Goal: Information Seeking & Learning: Learn about a topic

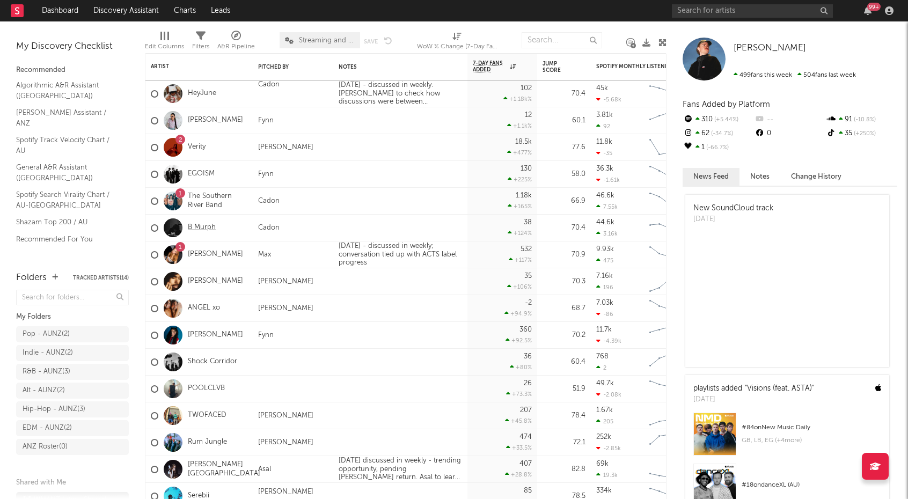
drag, startPoint x: 0, startPoint y: 0, endPoint x: 203, endPoint y: 226, distance: 303.7
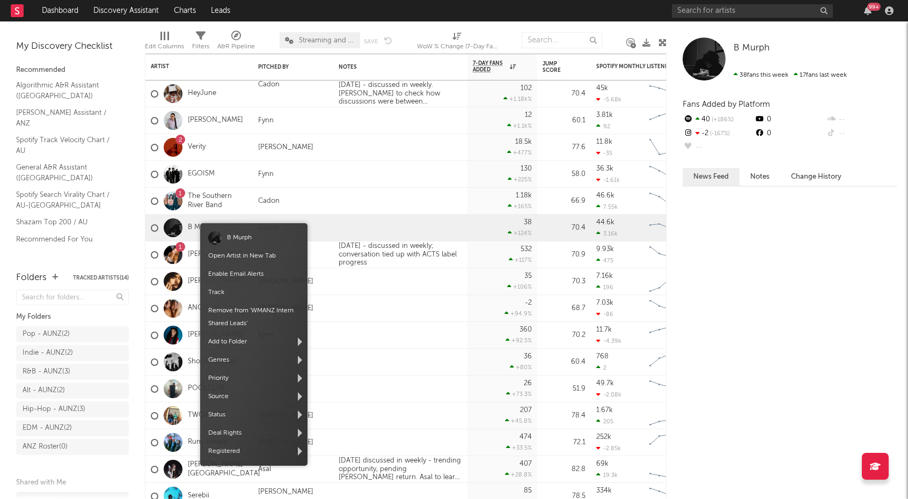
click at [231, 229] on span "B Murph" at bounding box center [253, 238] width 107 height 18
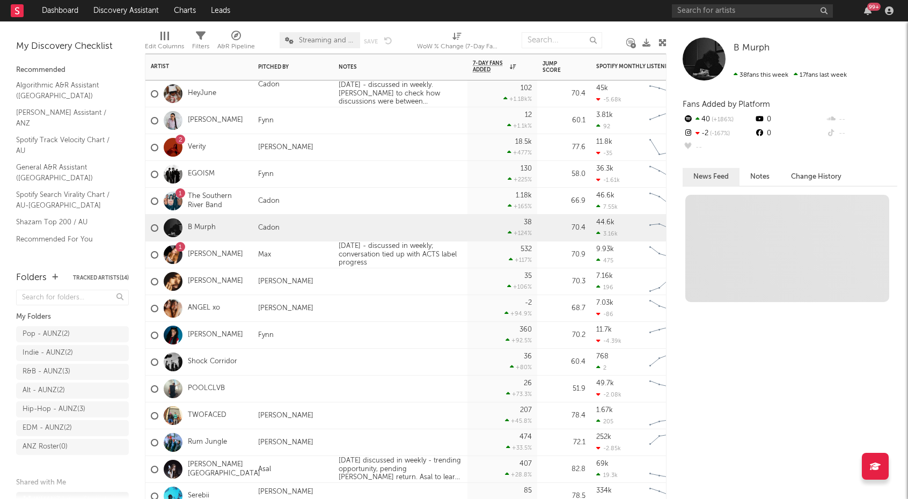
click at [188, 222] on div "B Murph" at bounding box center [183, 228] width 65 height 31
click at [198, 225] on link "B Murph" at bounding box center [202, 227] width 28 height 9
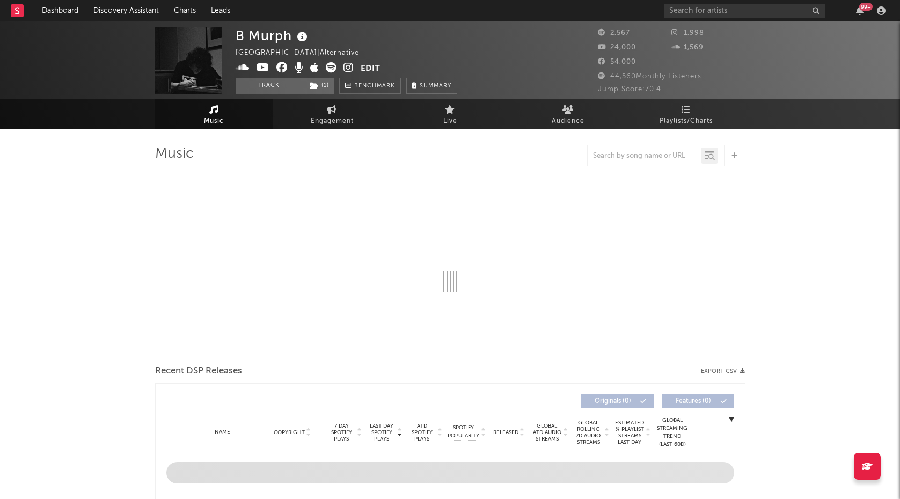
select select "1w"
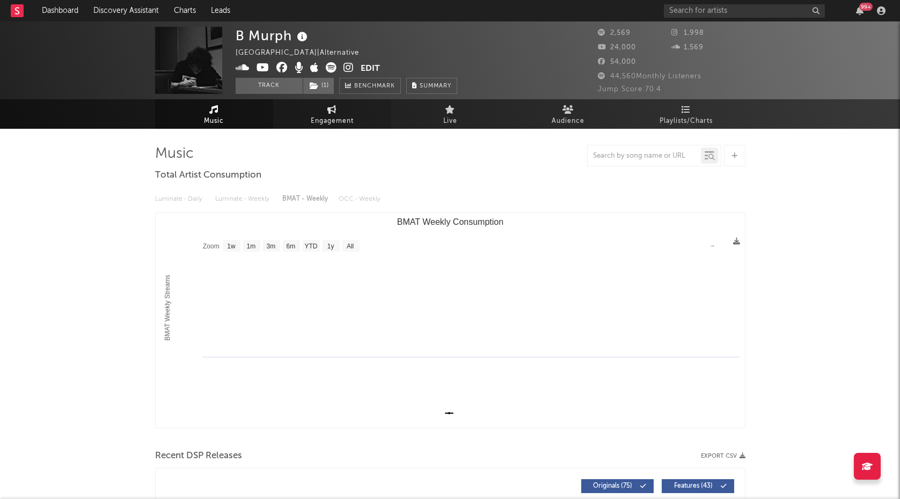
click at [330, 115] on span "Engagement" at bounding box center [332, 121] width 43 height 13
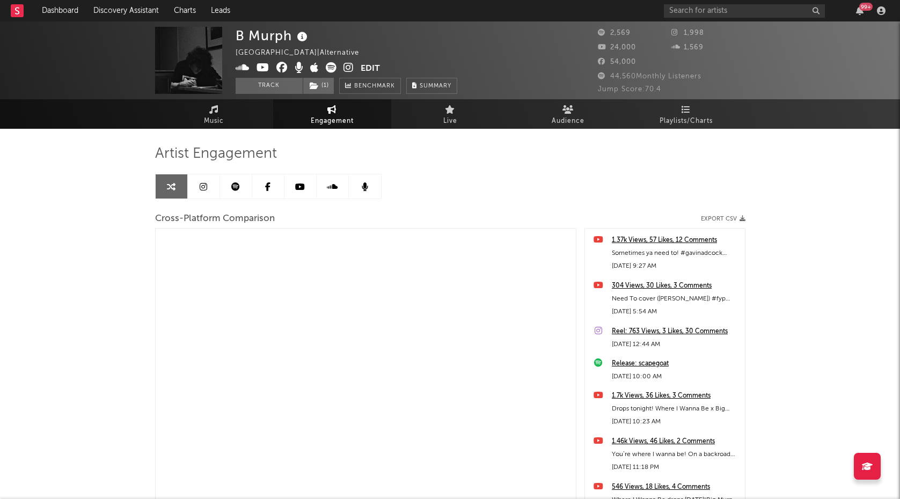
select select "1m"
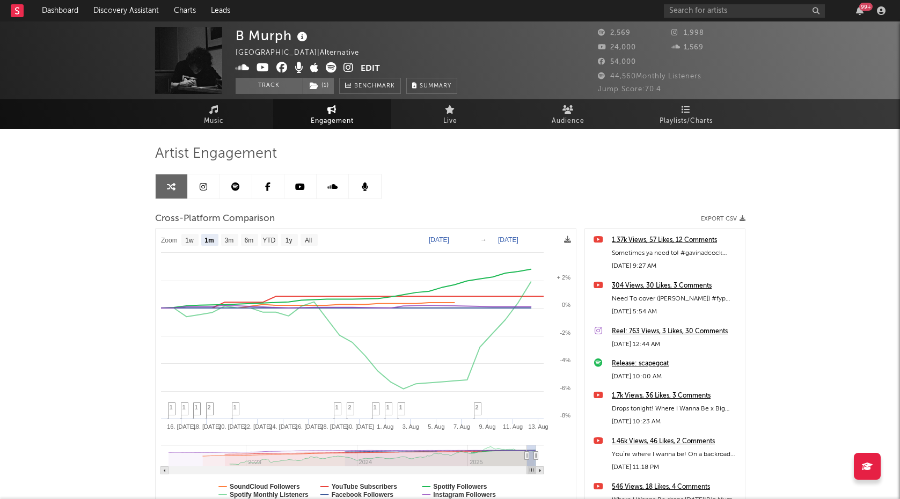
click at [91, 237] on div "B Murph Australia | Alternative Edit Track ( 1 ) Benchmark Summary 2,569 1,998 …" at bounding box center [450, 303] width 900 height 564
click at [137, 179] on div "B Murph Australia | Alternative Edit Track ( 1 ) Benchmark Summary 2,569 1,998 …" at bounding box center [450, 303] width 900 height 564
click at [135, 187] on div "B Murph Australia | Alternative Edit Track ( 1 ) Benchmark Summary 2,569 1,998 …" at bounding box center [450, 303] width 900 height 564
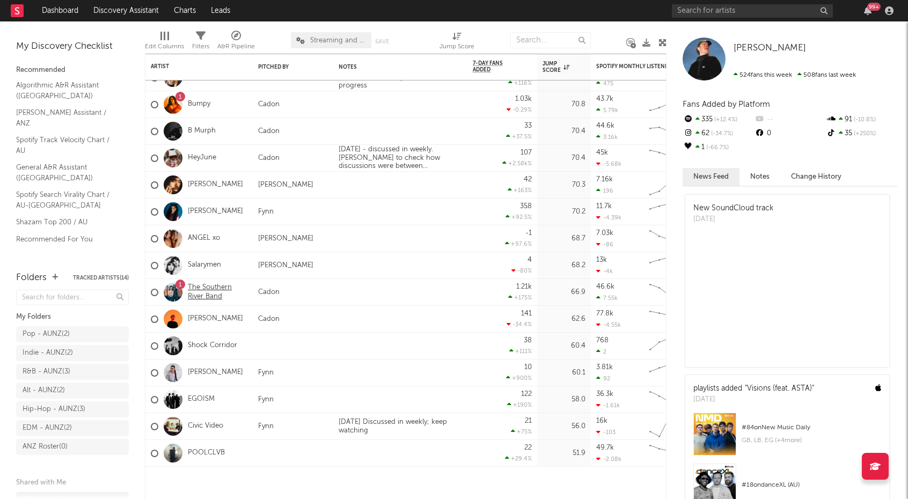
click at [206, 292] on link "The Southern River Band" at bounding box center [218, 292] width 60 height 18
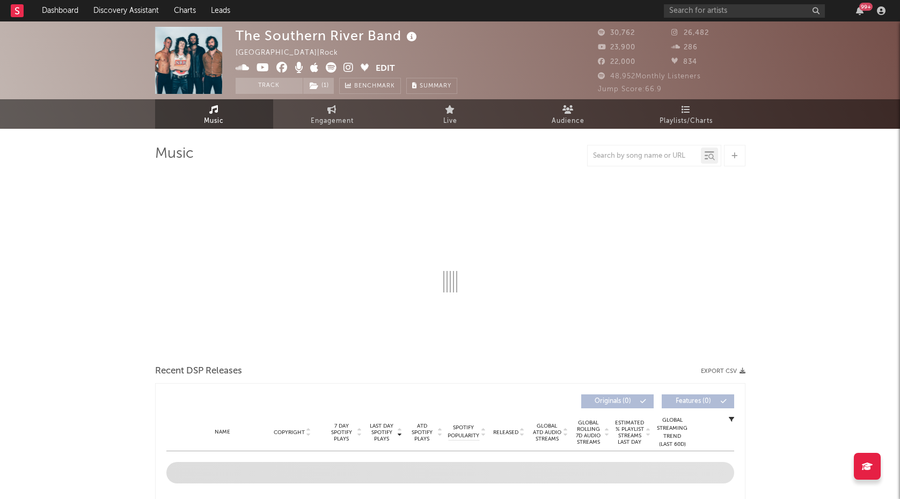
select select "6m"
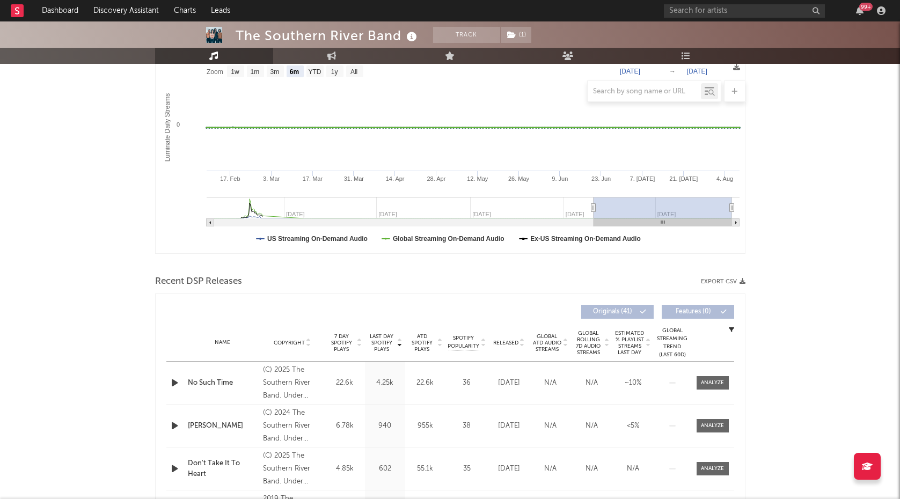
scroll to position [322, 0]
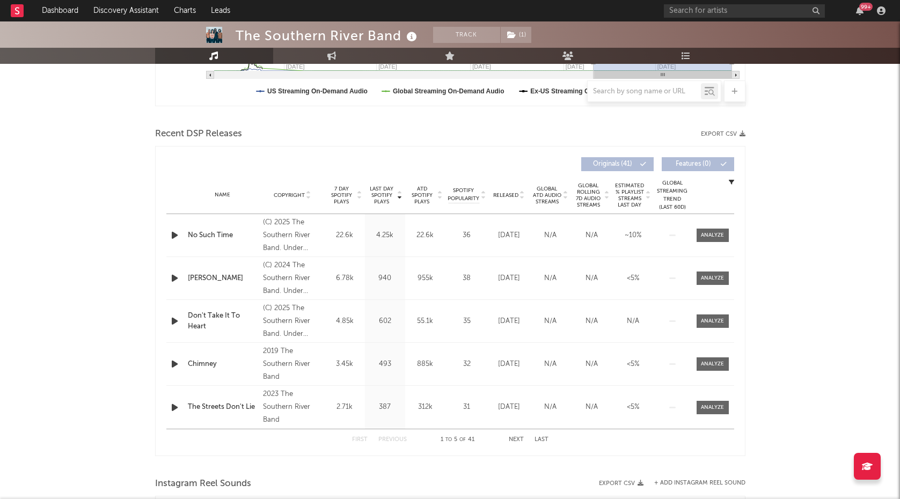
click at [512, 197] on span "Released" at bounding box center [505, 195] width 25 height 6
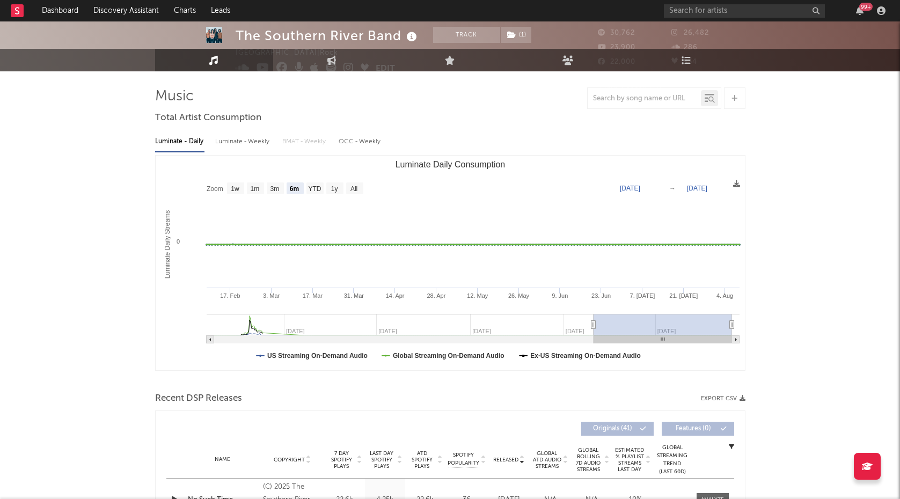
scroll to position [0, 0]
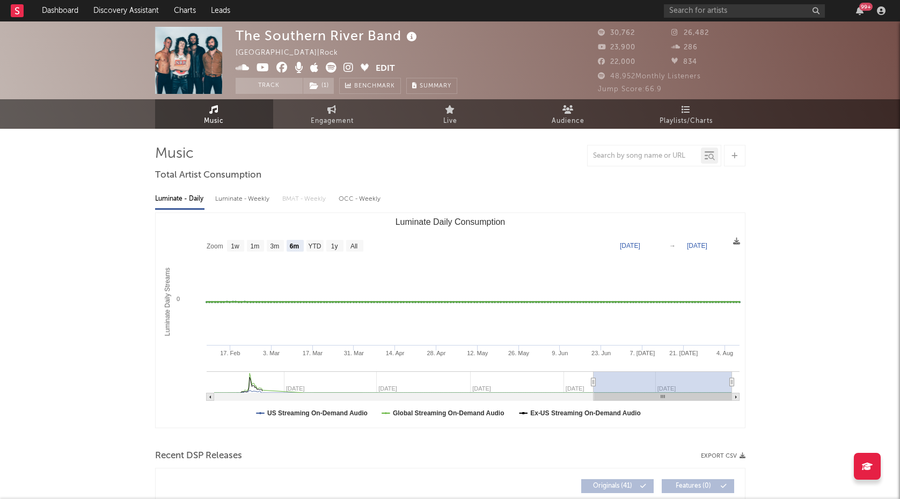
click at [177, 54] on img at bounding box center [188, 60] width 67 height 67
click at [347, 66] on icon at bounding box center [348, 67] width 10 height 11
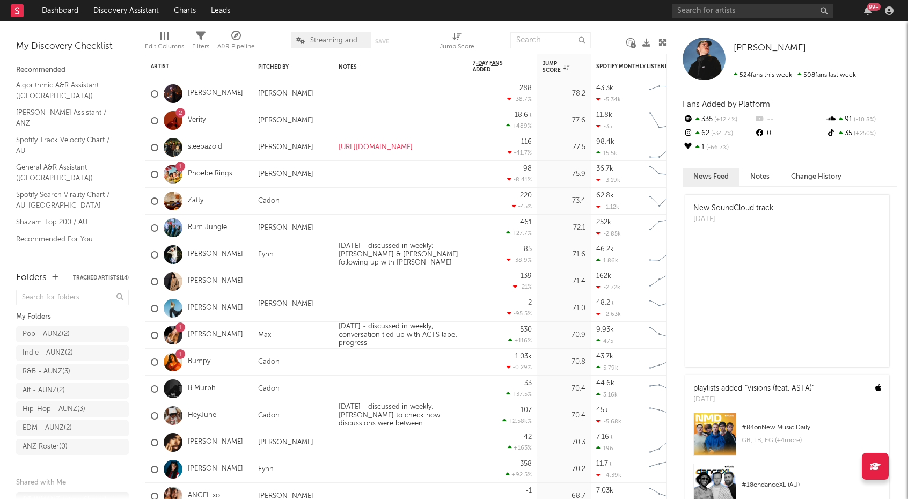
click at [199, 389] on link "B Murph" at bounding box center [202, 388] width 28 height 9
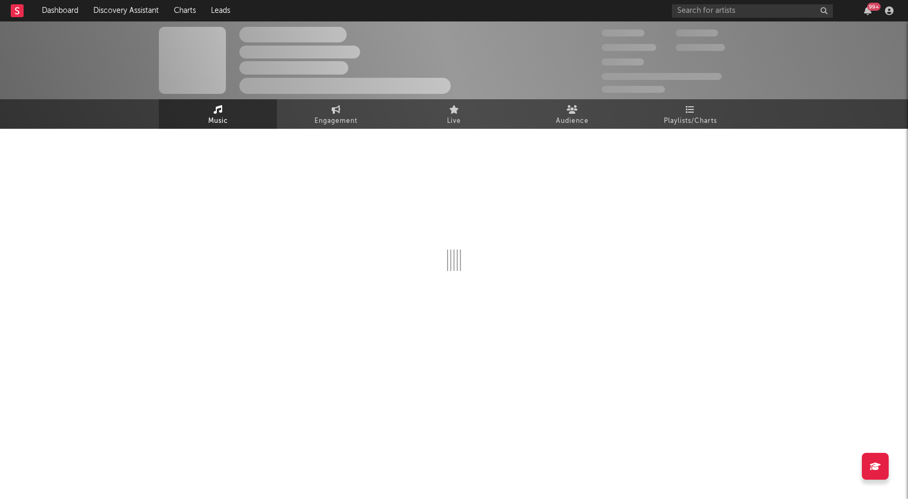
select select "1w"
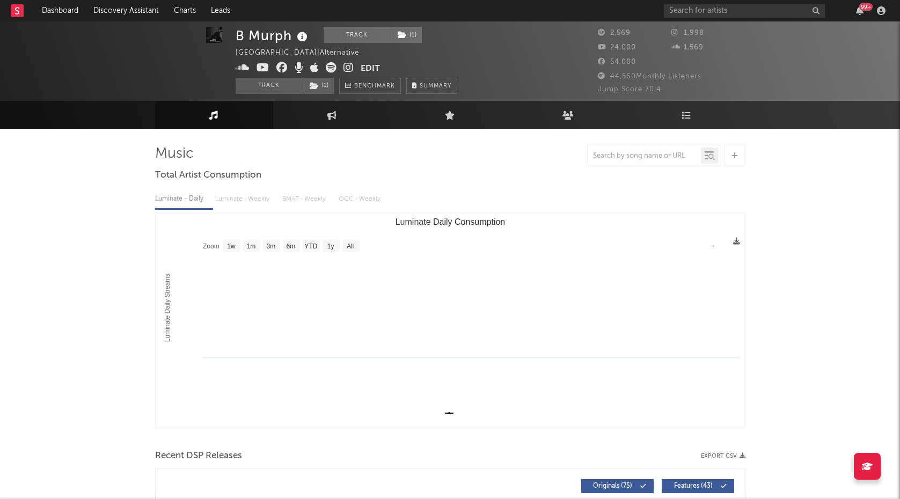
scroll to position [268, 0]
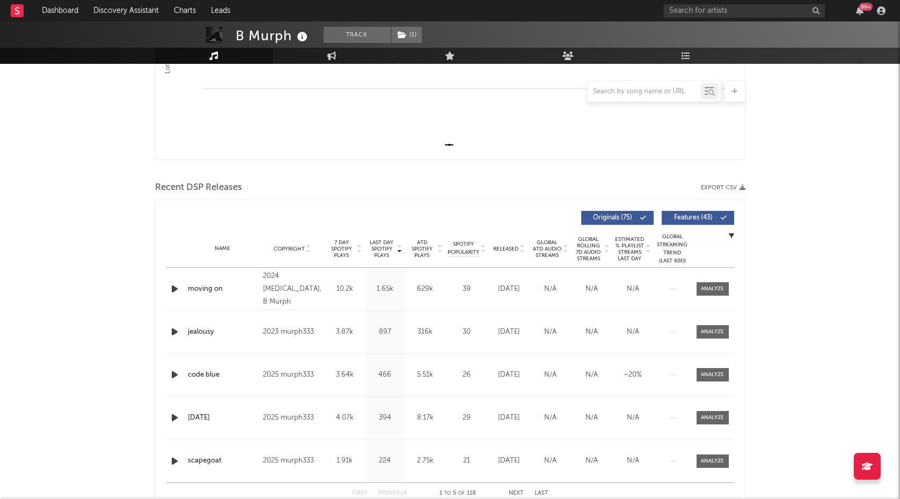
click at [507, 248] on span "Released" at bounding box center [505, 249] width 25 height 6
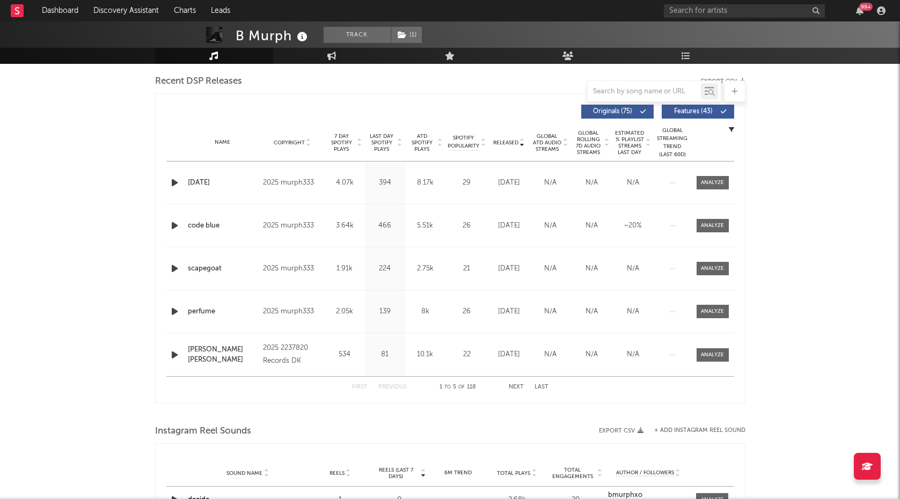
scroll to position [376, 0]
click at [522, 386] on button "Next" at bounding box center [516, 386] width 15 height 6
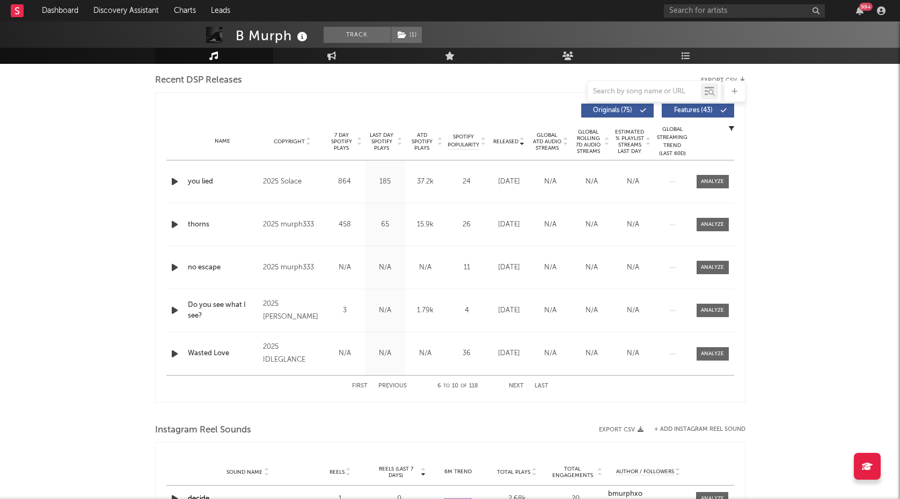
click at [521, 385] on button "Next" at bounding box center [516, 386] width 15 height 6
click at [510, 384] on button "Next" at bounding box center [516, 386] width 15 height 6
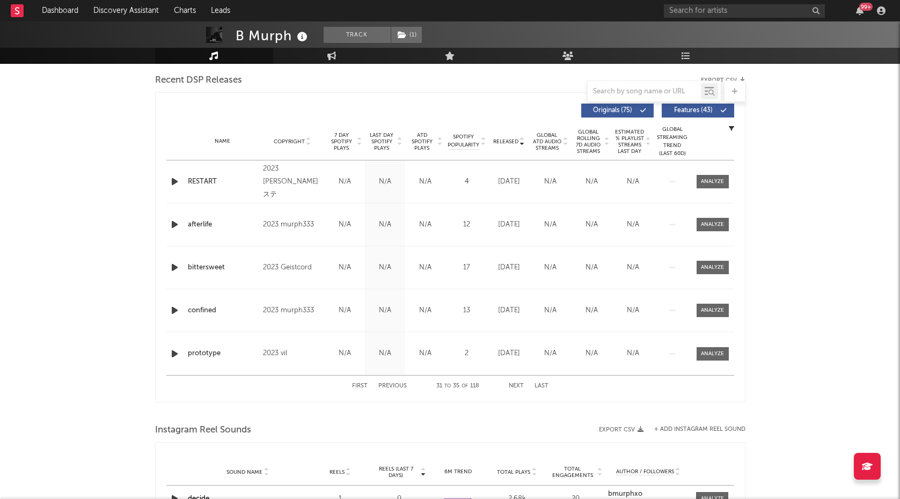
click at [510, 384] on button "Next" at bounding box center [516, 386] width 15 height 6
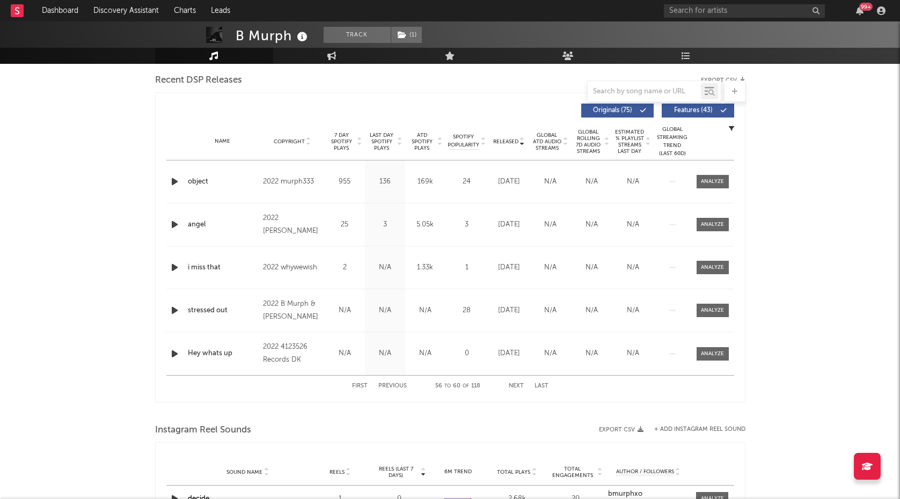
click at [510, 384] on button "Next" at bounding box center [516, 386] width 15 height 6
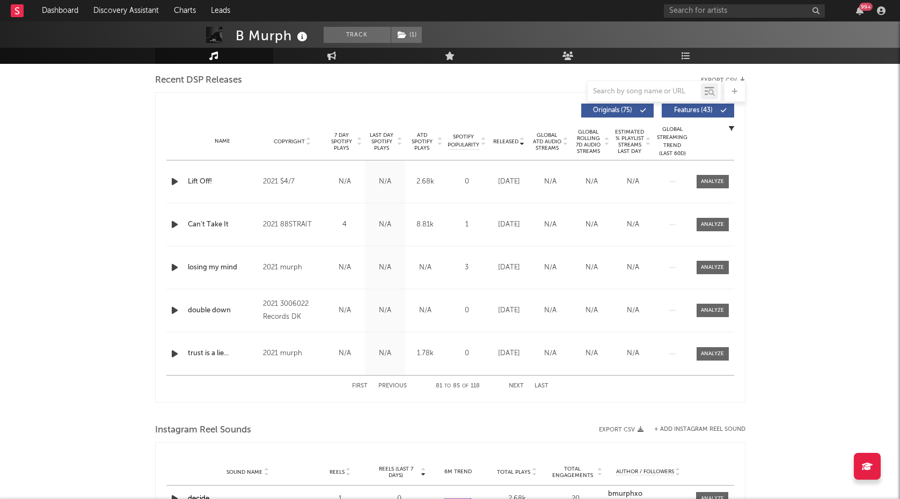
click at [510, 384] on button "Next" at bounding box center [516, 386] width 15 height 6
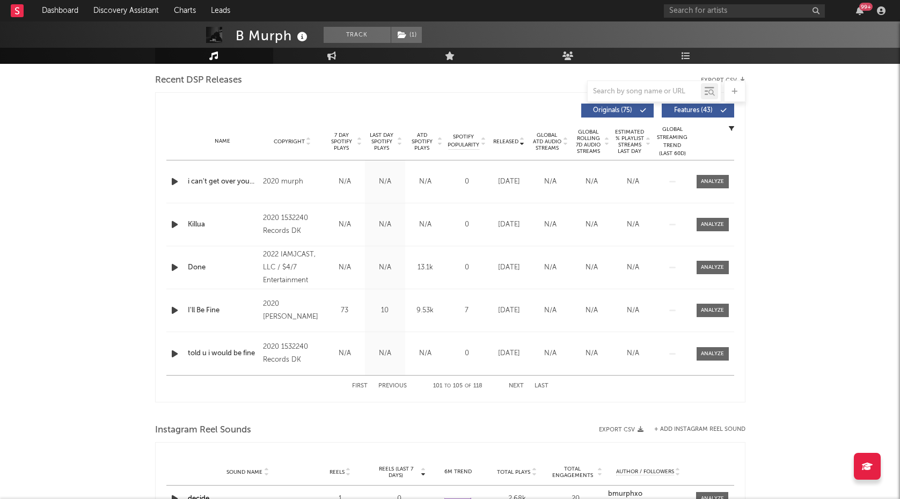
click at [510, 384] on button "Next" at bounding box center [516, 386] width 15 height 6
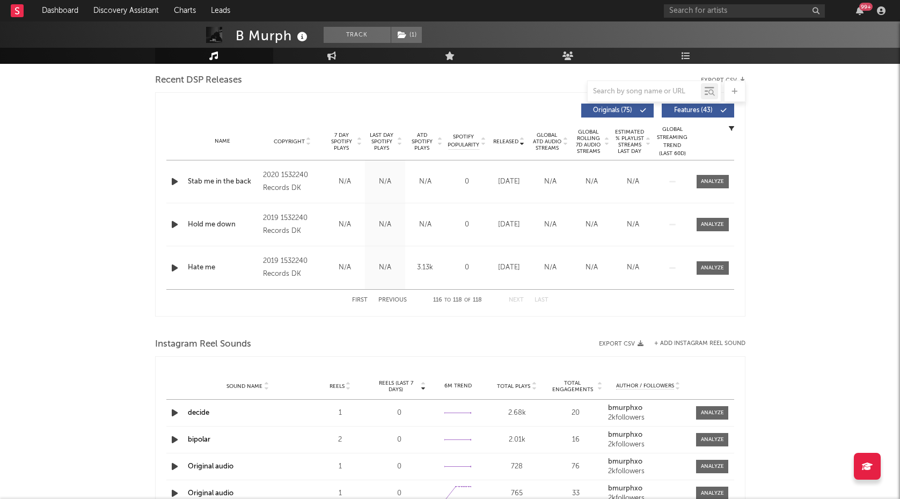
click at [510, 384] on span "Total Plays" at bounding box center [513, 386] width 33 height 6
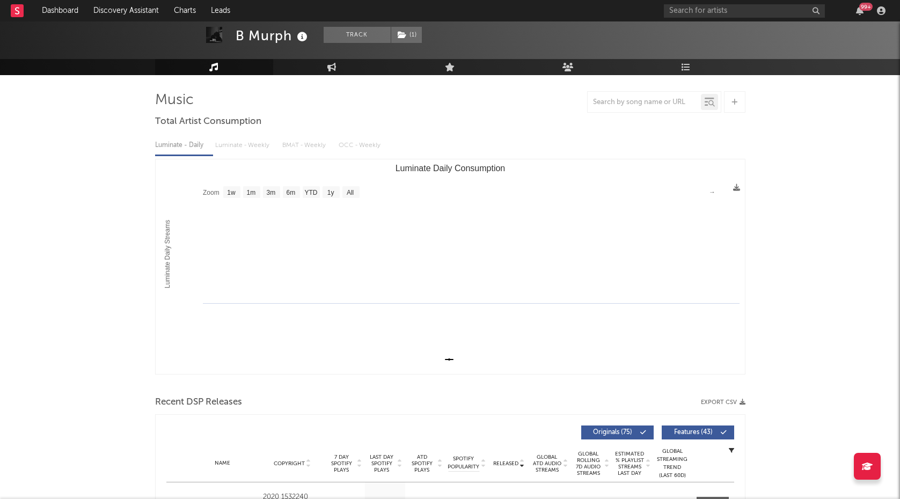
scroll to position [0, 0]
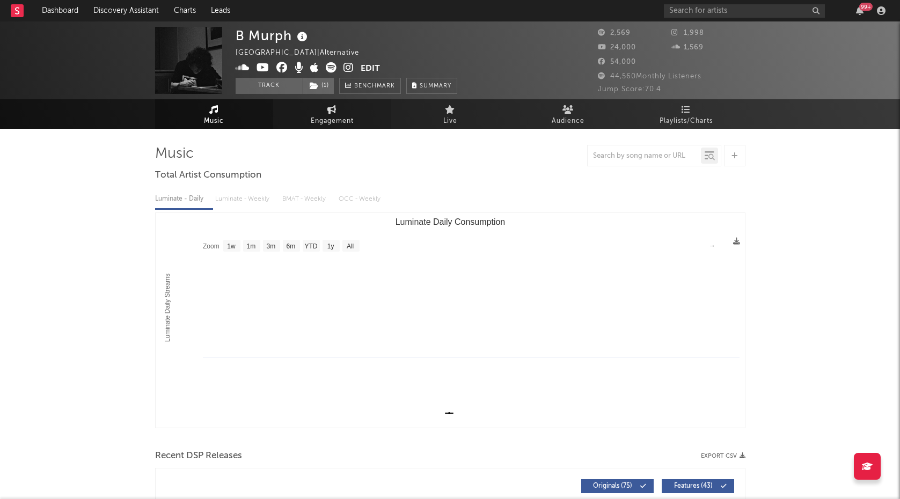
click at [340, 125] on span "Engagement" at bounding box center [332, 121] width 43 height 13
select select "1w"
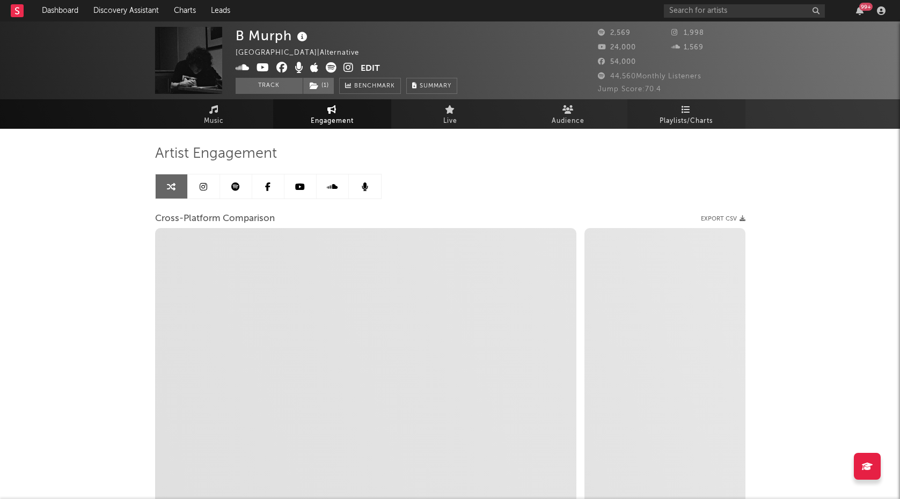
click at [667, 111] on link "Playlists/Charts" at bounding box center [686, 114] width 118 height 30
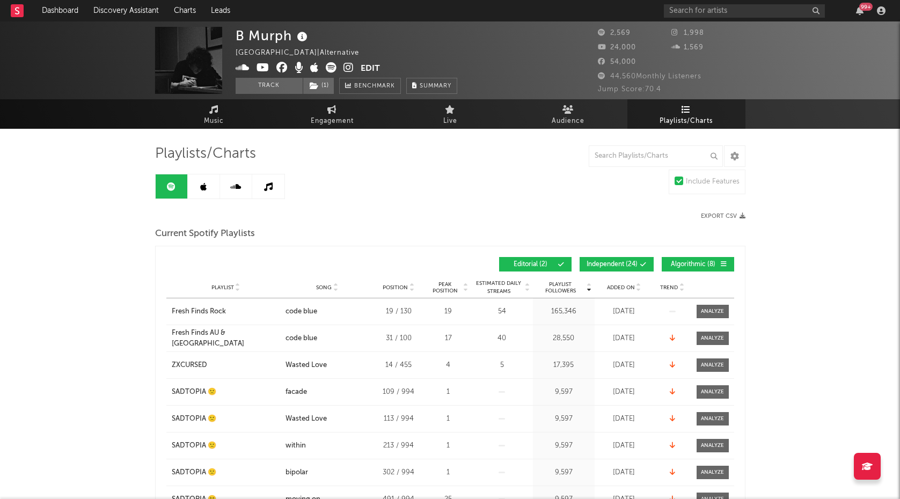
click at [619, 48] on span "24,000" at bounding box center [617, 47] width 38 height 7
click at [315, 121] on span "Engagement" at bounding box center [332, 121] width 43 height 13
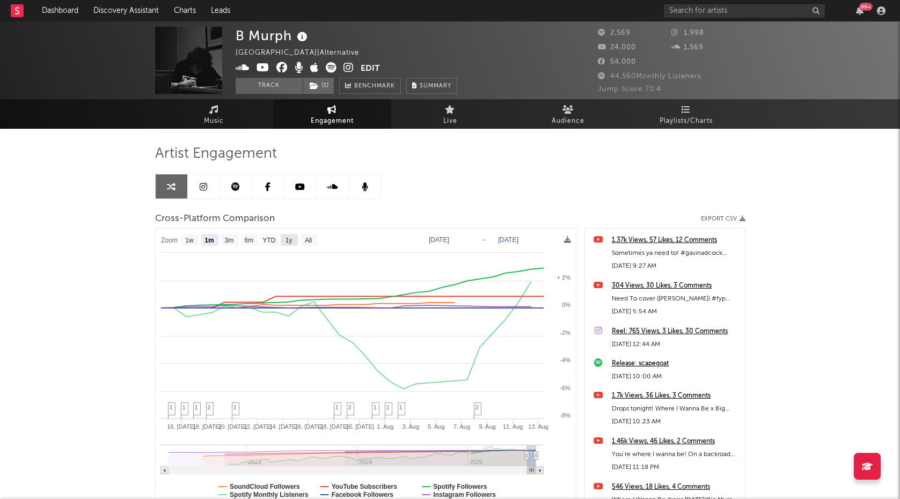
click at [291, 242] on text "1y" at bounding box center [288, 241] width 7 height 8
select select "1y"
type input "[DATE]"
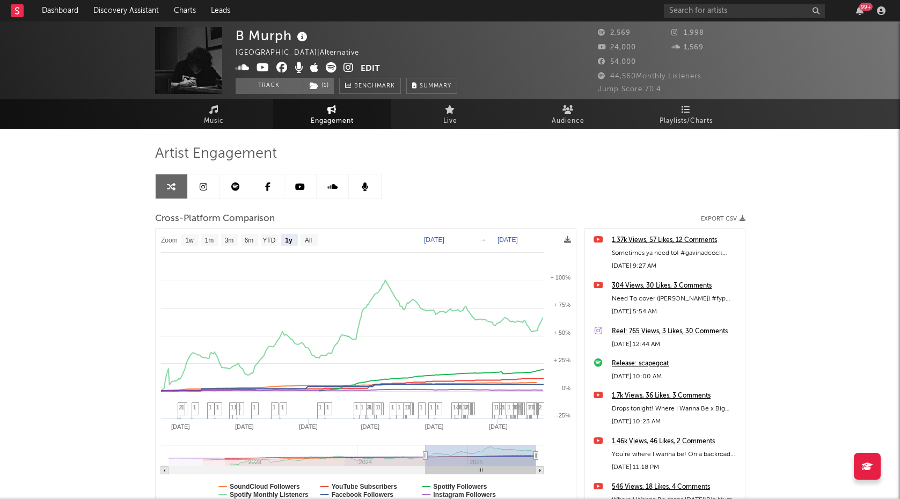
click at [298, 240] on rect at bounding box center [366, 369] width 420 height 281
click at [311, 238] on text "All" at bounding box center [307, 241] width 7 height 8
select select "All"
type input "[DATE]"
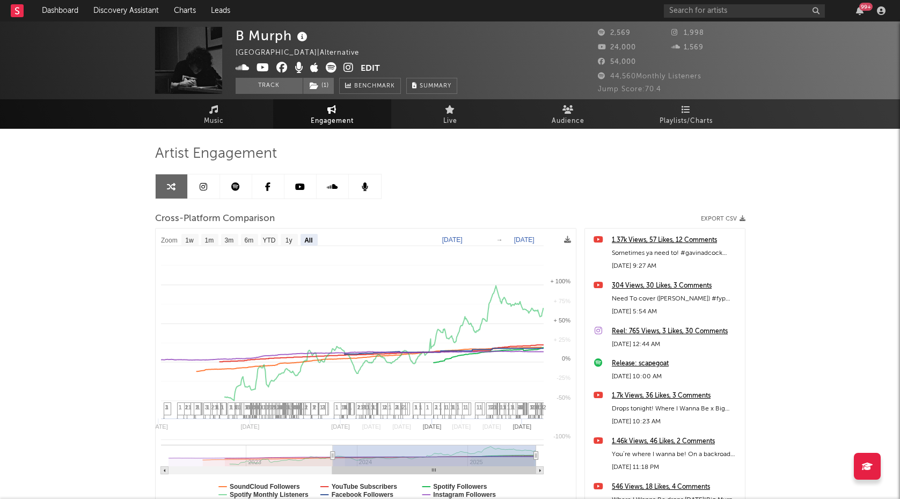
select select "All"
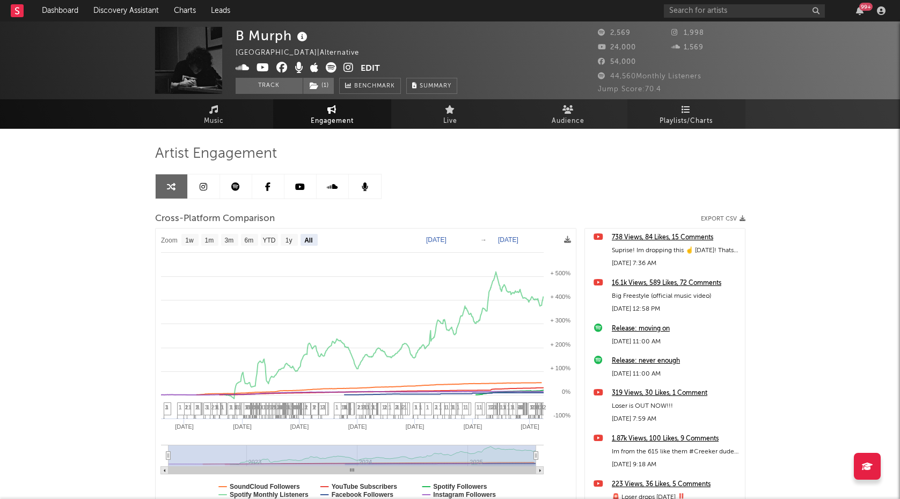
click at [677, 121] on span "Playlists/Charts" at bounding box center [686, 121] width 53 height 13
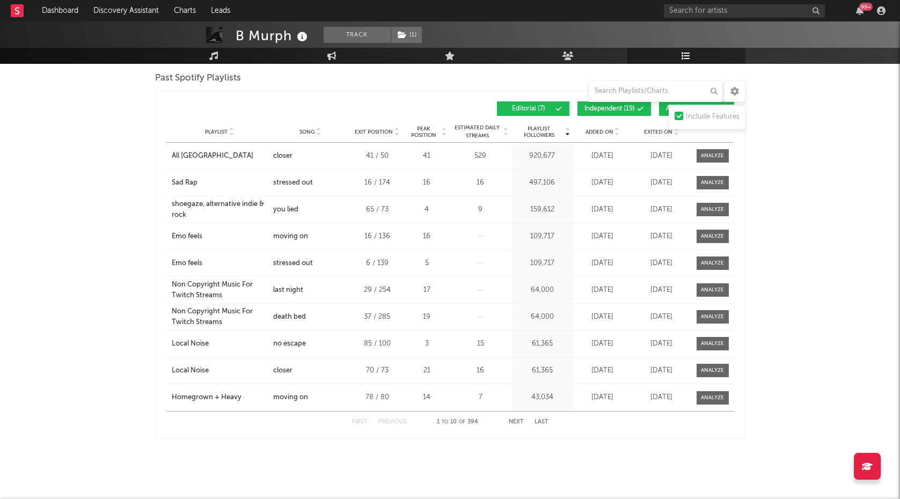
scroll to position [544, 0]
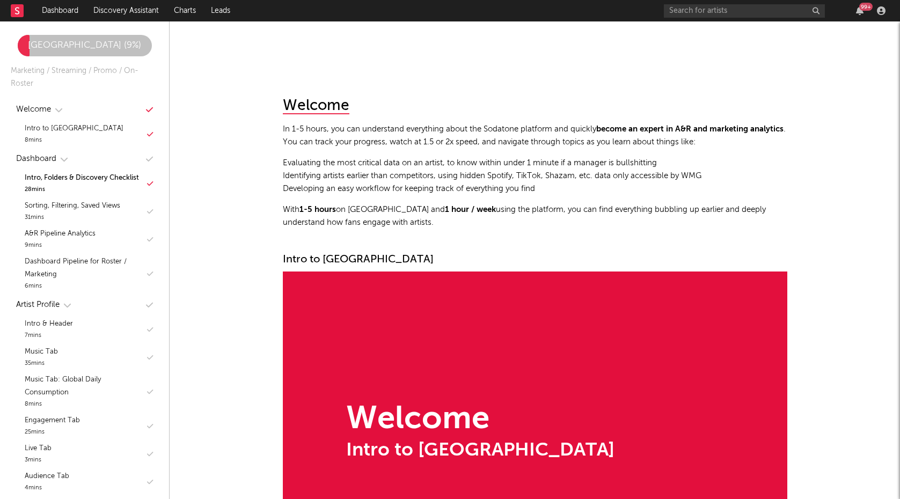
scroll to position [620, 0]
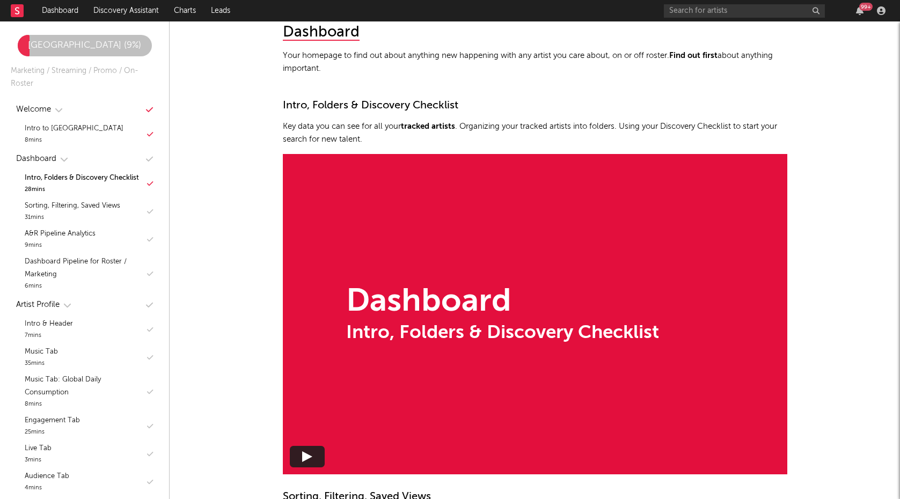
click at [20, 10] on rect at bounding box center [17, 10] width 13 height 13
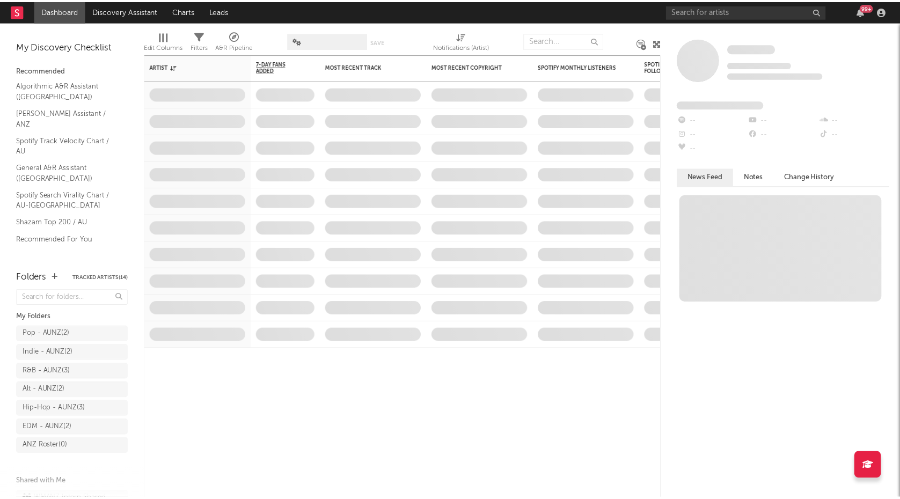
scroll to position [67, 0]
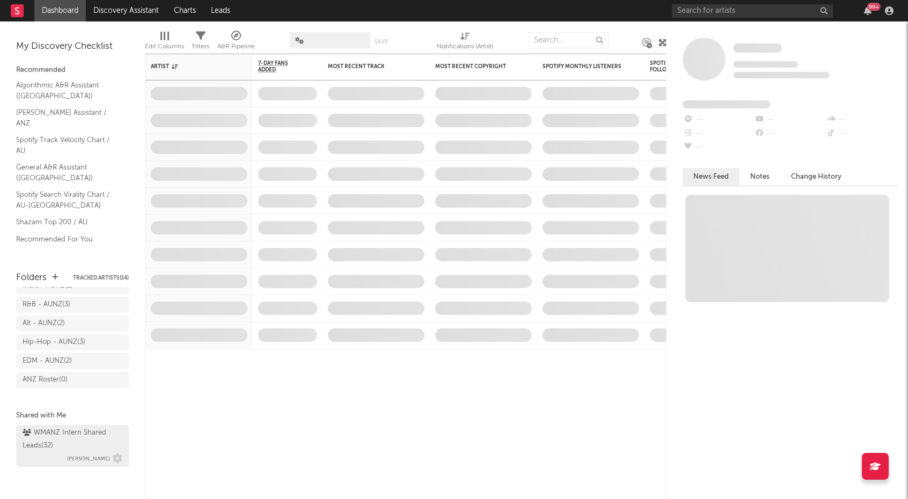
click at [71, 433] on div "WMANZ Intern Shared Leads ( 32 )" at bounding box center [71, 440] width 97 height 26
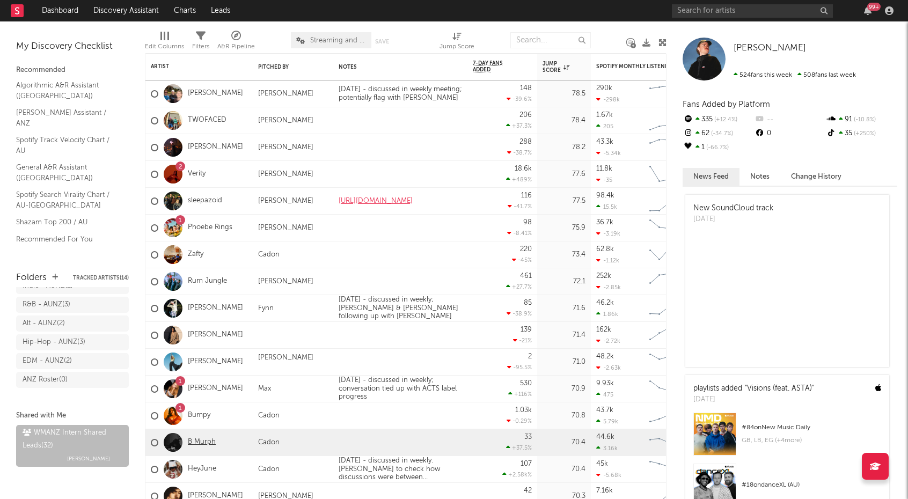
click at [207, 447] on link "B Murph" at bounding box center [202, 442] width 28 height 9
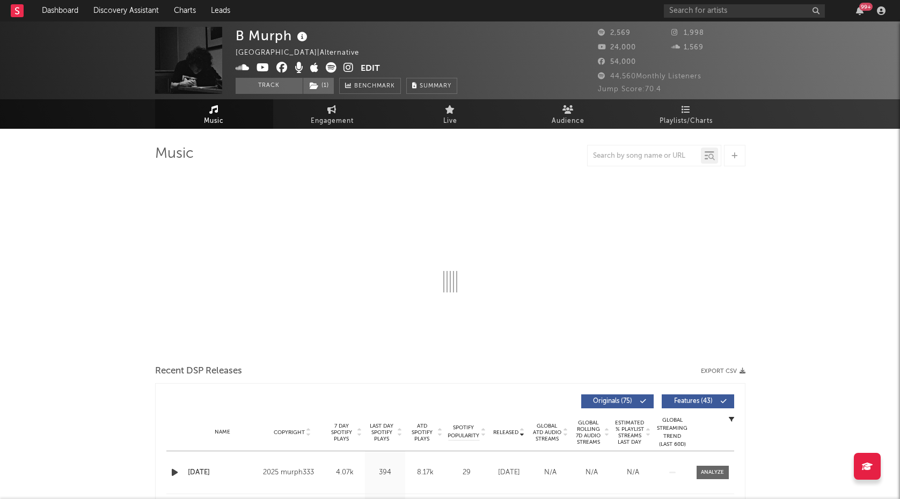
select select "1w"
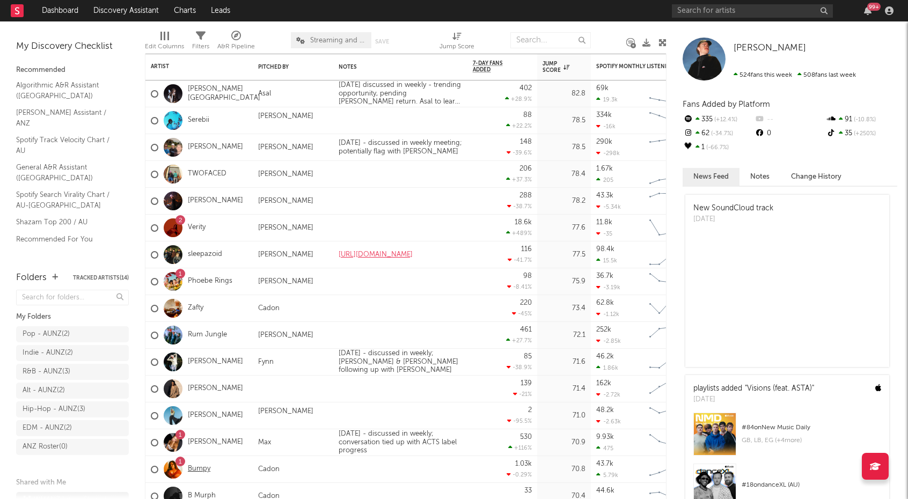
click at [204, 471] on link "Bumpy" at bounding box center [199, 469] width 23 height 9
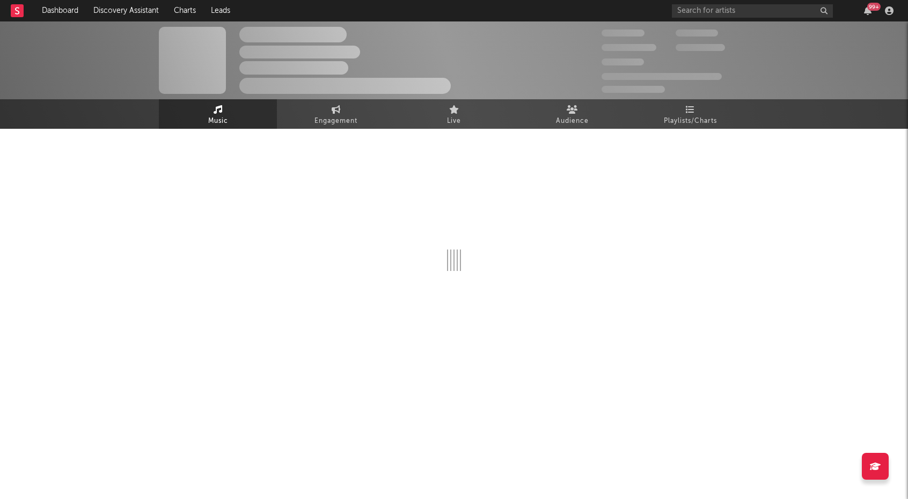
select select "6m"
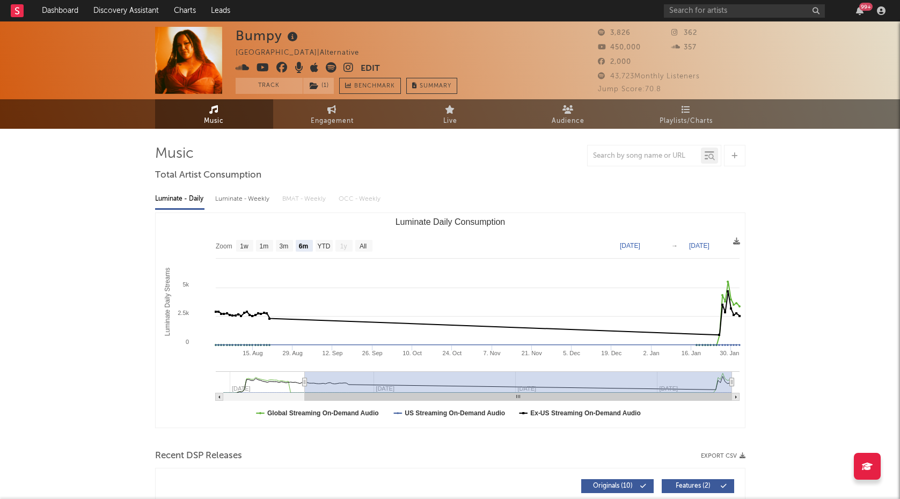
scroll to position [376, 0]
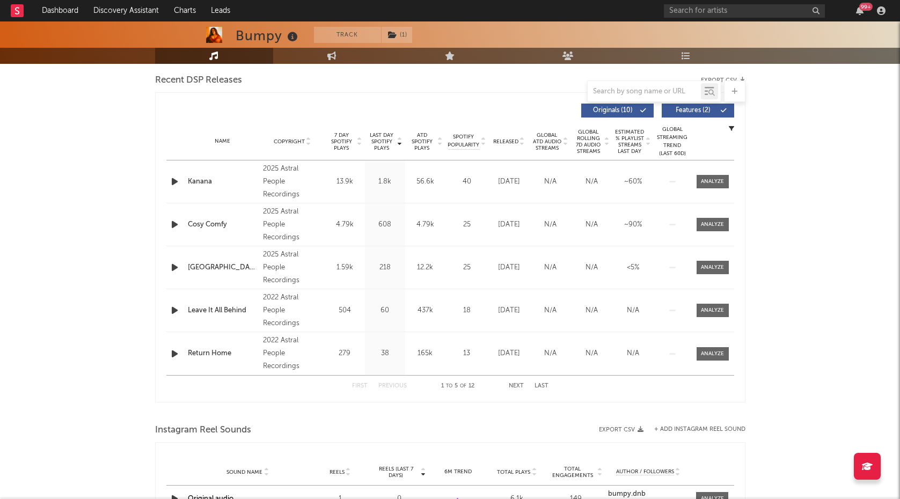
click at [418, 144] on span "ATD Spotify Plays" at bounding box center [422, 141] width 28 height 19
drag, startPoint x: 501, startPoint y: 144, endPoint x: 498, endPoint y: 150, distance: 7.0
click at [501, 145] on div "Released" at bounding box center [509, 141] width 36 height 8
